Goal: Navigation & Orientation: Find specific page/section

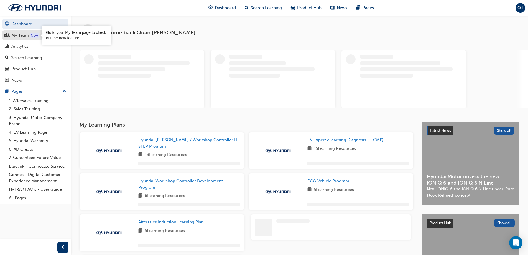
click at [33, 34] on div "New" at bounding box center [34, 36] width 9 height 6
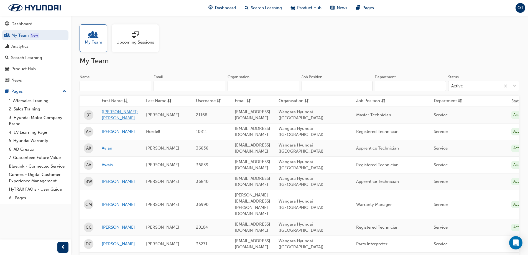
click at [121, 114] on link "([PERSON_NAME]) [PERSON_NAME]" at bounding box center [120, 115] width 36 height 12
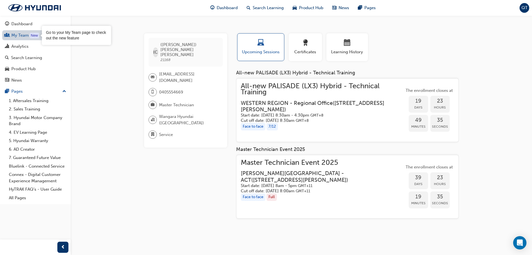
click at [22, 35] on link "My Team New" at bounding box center [35, 35] width 66 height 10
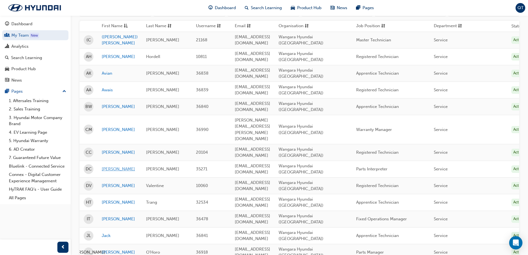
scroll to position [83, 0]
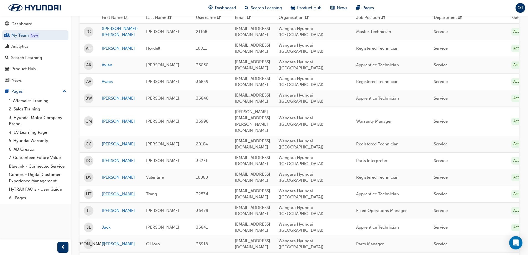
click at [109, 191] on link "[PERSON_NAME]" at bounding box center [120, 194] width 36 height 6
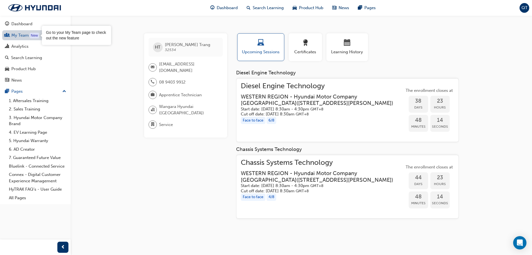
click at [27, 36] on link "My Team New" at bounding box center [35, 35] width 66 height 10
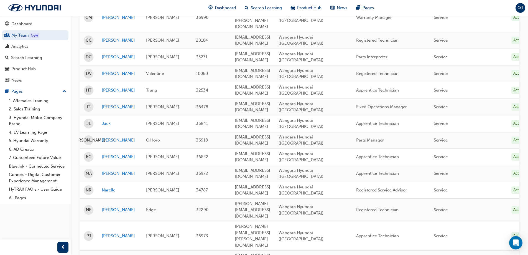
scroll to position [166, 0]
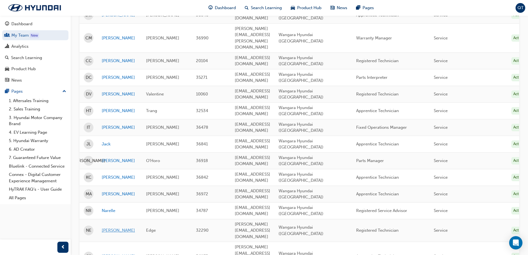
click at [110, 227] on link "[PERSON_NAME]" at bounding box center [120, 230] width 36 height 6
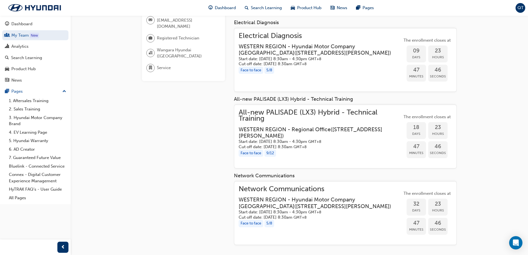
scroll to position [58, 0]
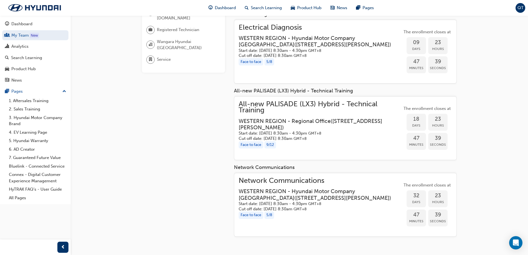
click at [286, 184] on span "Network Communications" at bounding box center [320, 180] width 163 height 6
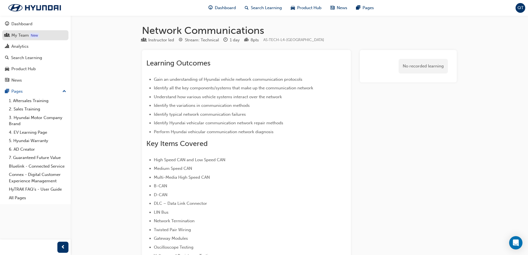
click at [22, 36] on div "My Team" at bounding box center [19, 35] width 17 height 6
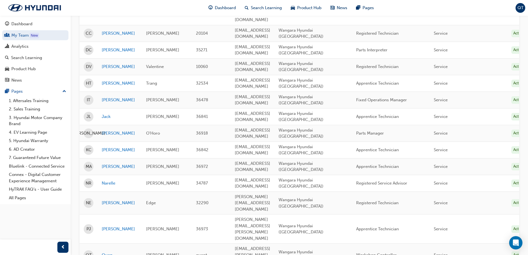
scroll to position [194, 0]
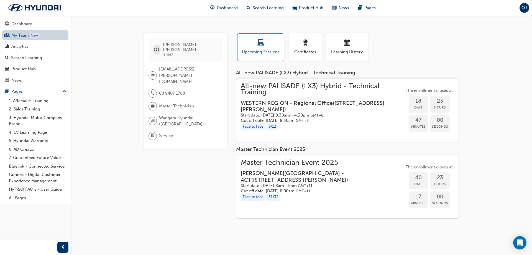
click at [24, 34] on link "My Team New" at bounding box center [35, 35] width 66 height 10
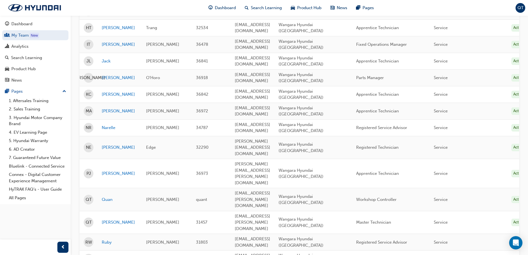
scroll to position [249, 0]
click at [107, 170] on link "[PERSON_NAME]" at bounding box center [120, 173] width 36 height 6
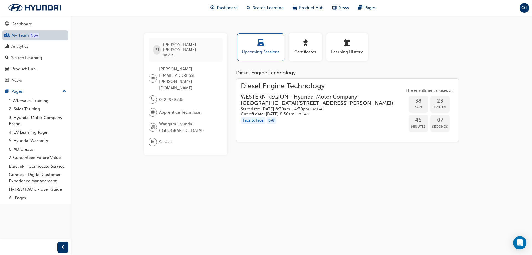
click at [22, 35] on link "My Team New" at bounding box center [35, 35] width 66 height 10
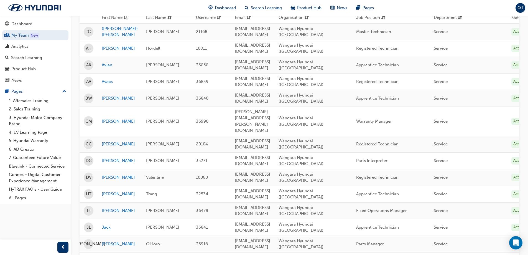
scroll to position [111, 0]
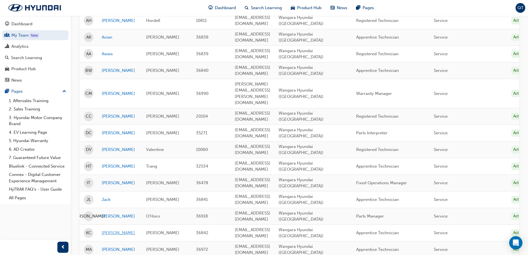
click at [114, 229] on link "[PERSON_NAME]" at bounding box center [120, 232] width 36 height 6
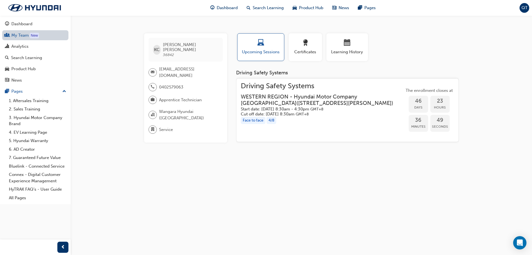
click at [11, 34] on link "My Team New" at bounding box center [35, 35] width 66 height 10
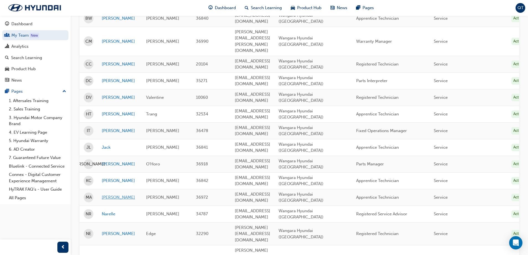
scroll to position [166, 0]
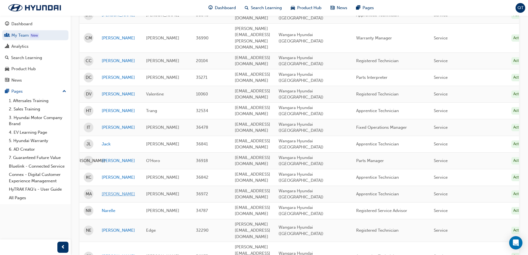
click at [108, 191] on link "[PERSON_NAME]" at bounding box center [120, 194] width 36 height 6
